Goal: Book appointment/travel/reservation

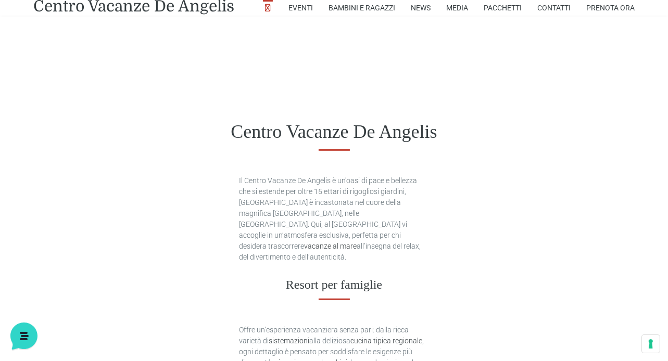
scroll to position [468, 0]
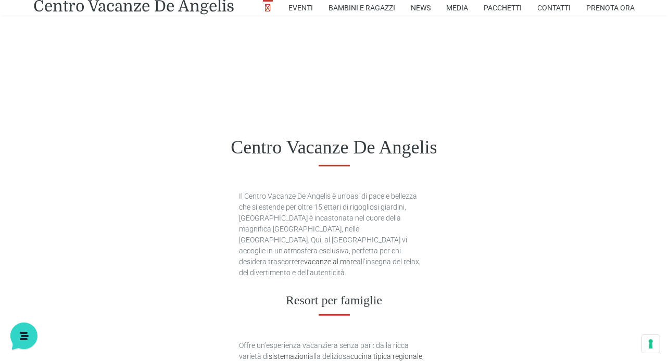
click at [123, 107] on div "Centro Vacanze De Angelis" at bounding box center [334, 147] width 668 height 81
drag, startPoint x: 208, startPoint y: 29, endPoint x: 128, endPoint y: 144, distance: 140.3
click at [128, 144] on h1 "Centro Vacanze De Angelis" at bounding box center [333, 147] width 601 height 22
drag, startPoint x: 129, startPoint y: 171, endPoint x: 160, endPoint y: 169, distance: 31.3
click at [129, 171] on div "Centro Vacanze De Angelis" at bounding box center [334, 147] width 668 height 81
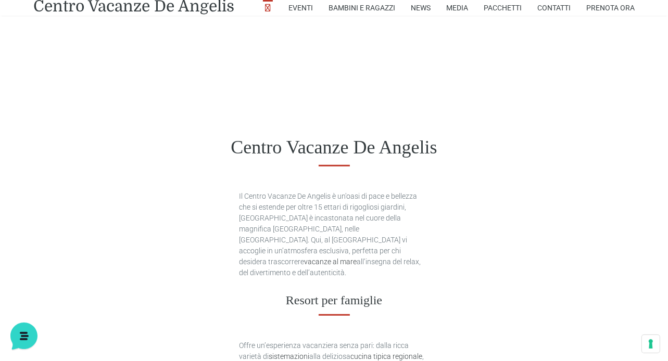
click at [189, 169] on div "Centro Vacanze De Angelis" at bounding box center [334, 147] width 668 height 81
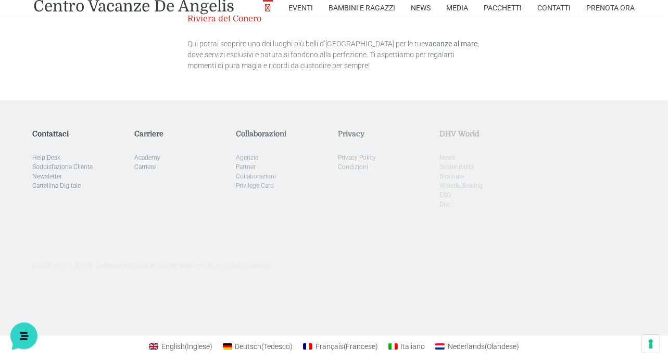
scroll to position [3075, 0]
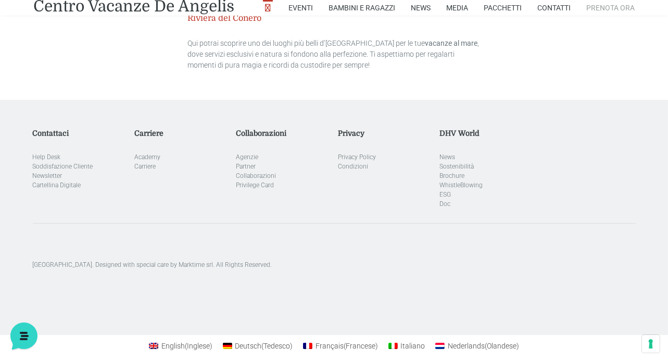
click at [613, 11] on link "Prenota Ora" at bounding box center [610, 8] width 48 height 16
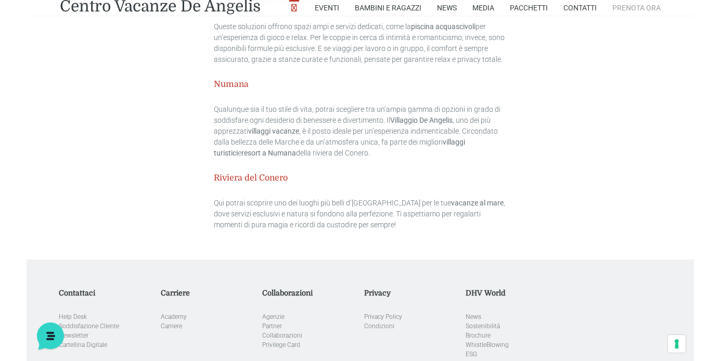
scroll to position [3234, 0]
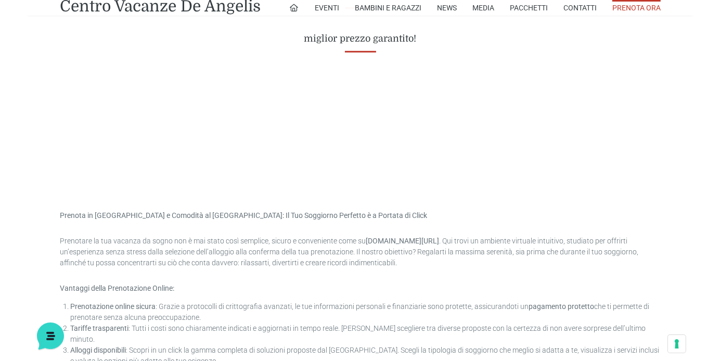
scroll to position [472, 0]
